Goal: Use online tool/utility: Utilize a website feature to perform a specific function

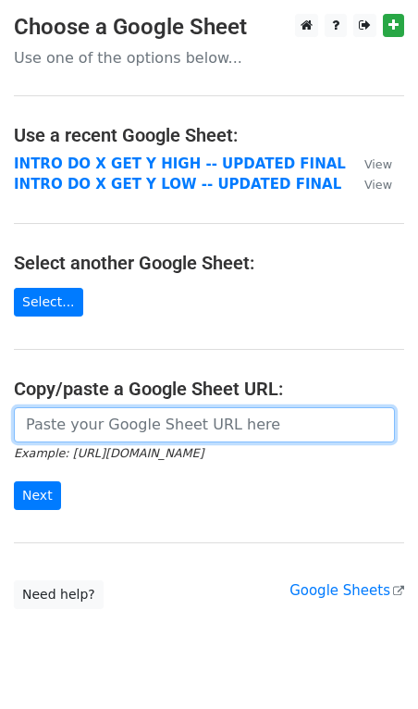
click at [56, 420] on input "url" at bounding box center [204, 424] width 381 height 35
paste input "https://docs.google.com/spreadsheets/d/1JCWpI-lnC1X_r_P-CA5EZmJDh33FLIIB08R1_xD…"
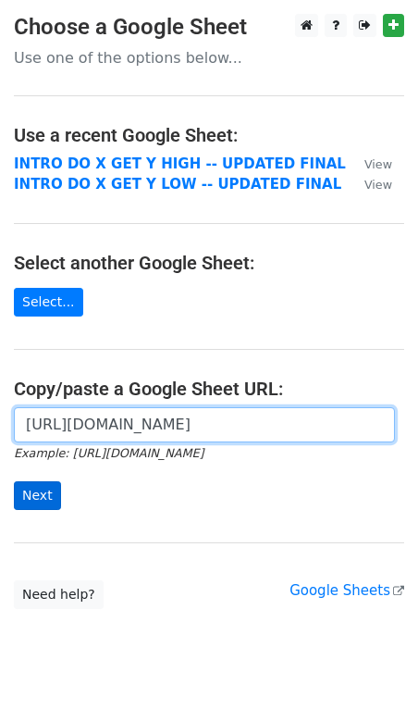
type input "https://docs.google.com/spreadsheets/d/1JCWpI-lnC1X_r_P-CA5EZmJDh33FLIIB08R1_xD…"
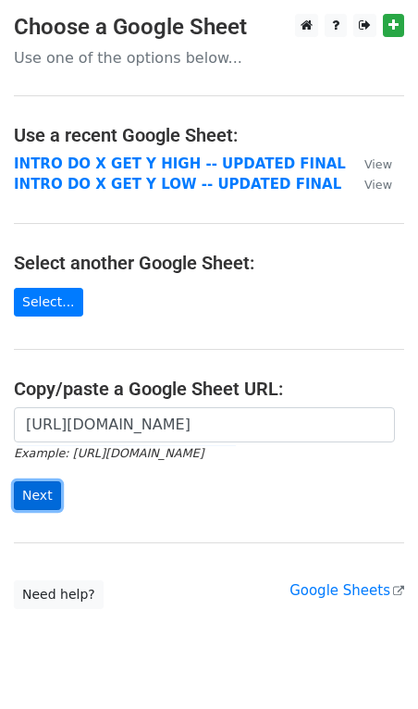
scroll to position [0, 0]
click at [41, 498] on input "Next" at bounding box center [37, 495] width 47 height 29
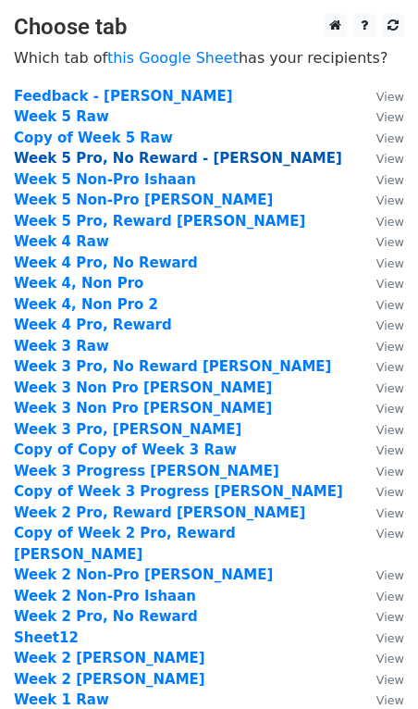
click at [152, 162] on strong "Week 5 Pro, No Reward - [PERSON_NAME]" at bounding box center [178, 158] width 329 height 17
